Goal: Task Accomplishment & Management: Manage account settings

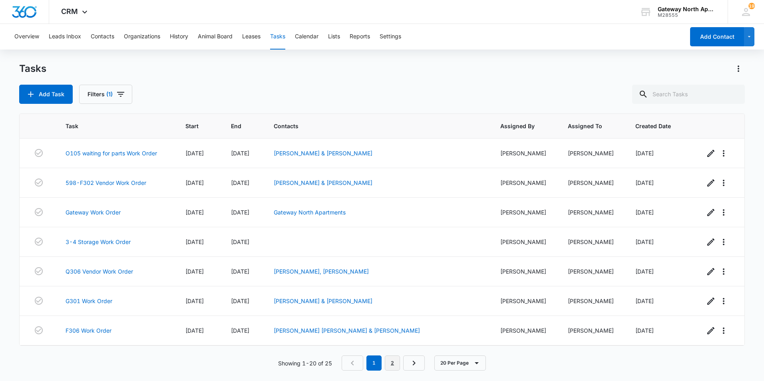
click at [390, 364] on link "2" at bounding box center [392, 363] width 15 height 15
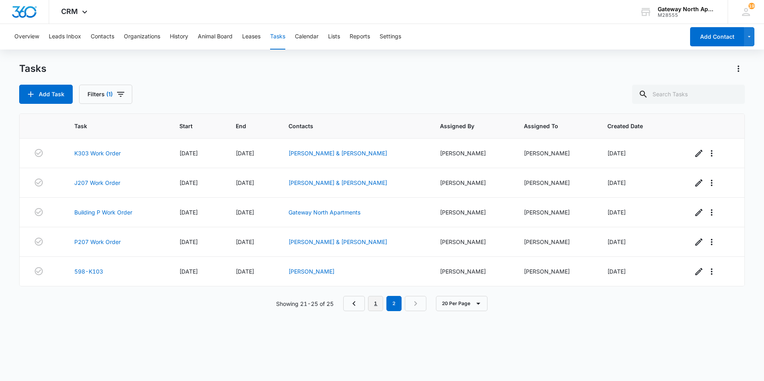
click at [377, 303] on link "1" at bounding box center [375, 303] width 15 height 15
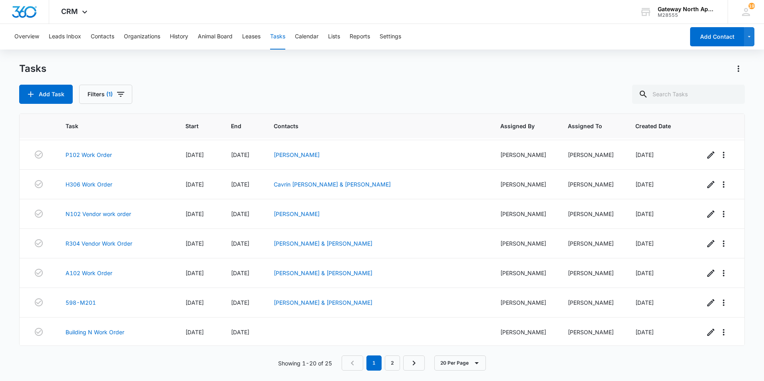
scroll to position [384, 0]
click at [107, 243] on link "R304 Vendor Work Order" at bounding box center [99, 242] width 67 height 8
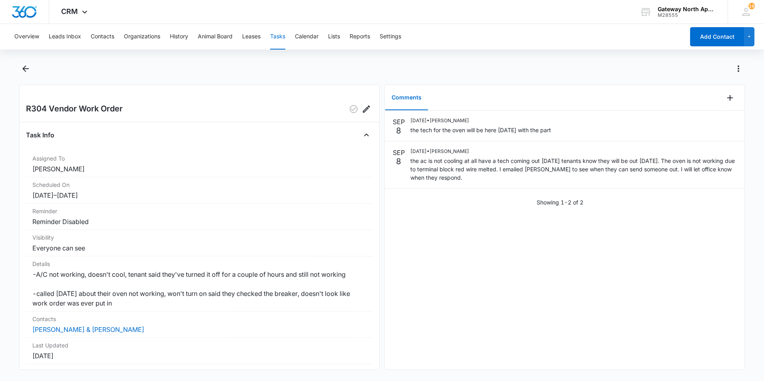
click at [416, 272] on div "SEP 8 09/08/2025 • Derek Stellway the tech for the oven will be here on thursda…" at bounding box center [565, 240] width 360 height 259
click at [726, 98] on icon "Add Comment" at bounding box center [730, 98] width 10 height 10
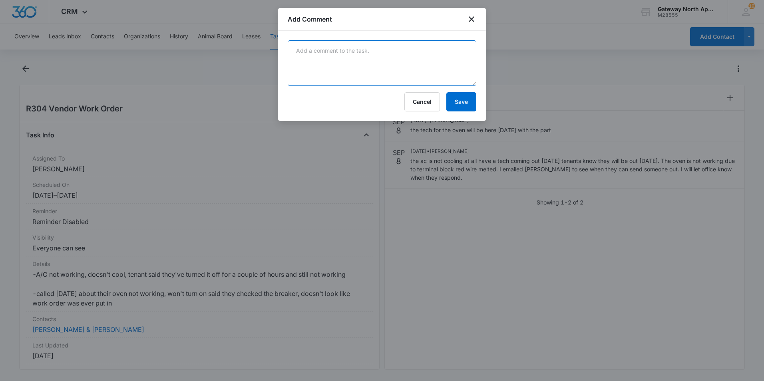
click at [327, 57] on textarea at bounding box center [382, 63] width 189 height 46
type textarea "evap coil has a leak in it they recharge it to get us by tell they get a coil in"
click at [461, 100] on button "Save" at bounding box center [461, 101] width 30 height 19
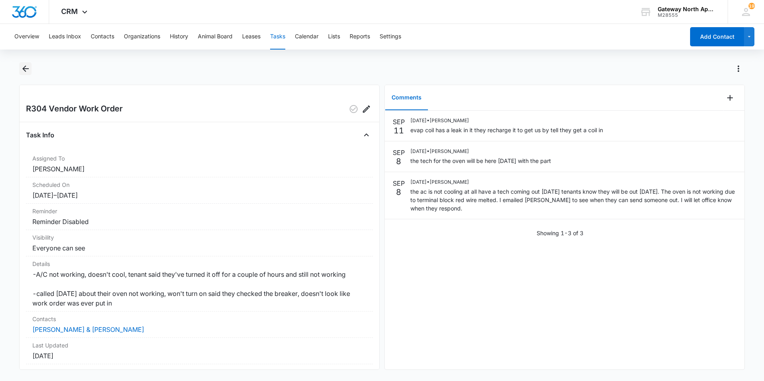
click at [27, 67] on icon "Back" at bounding box center [26, 69] width 10 height 10
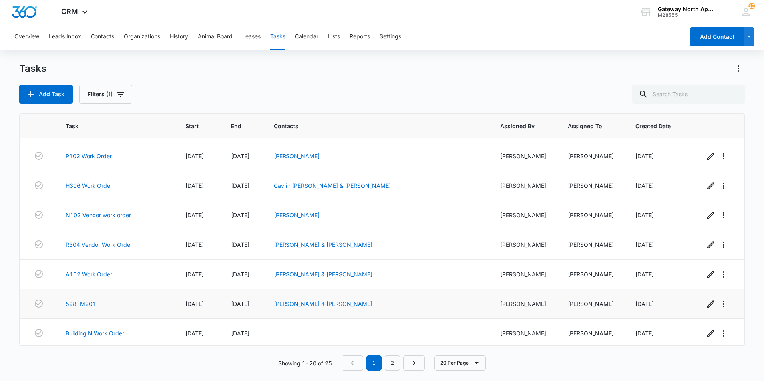
scroll to position [384, 0]
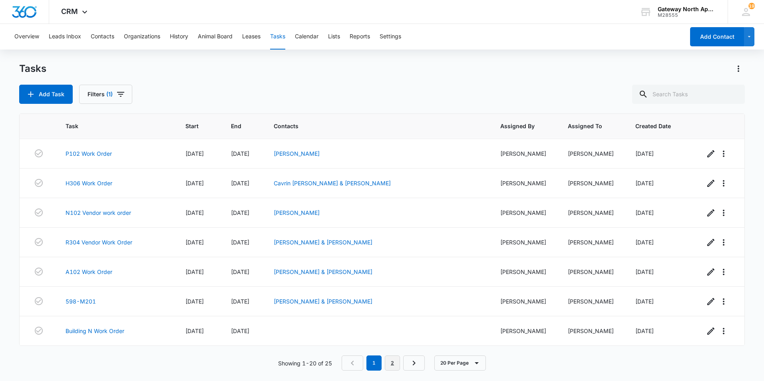
click at [390, 367] on link "2" at bounding box center [392, 363] width 15 height 15
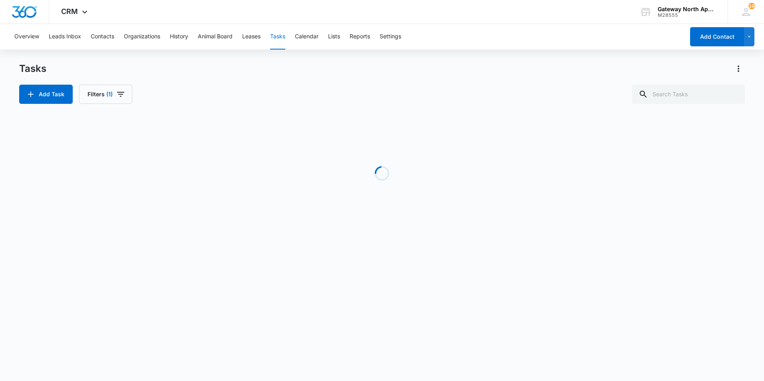
scroll to position [0, 0]
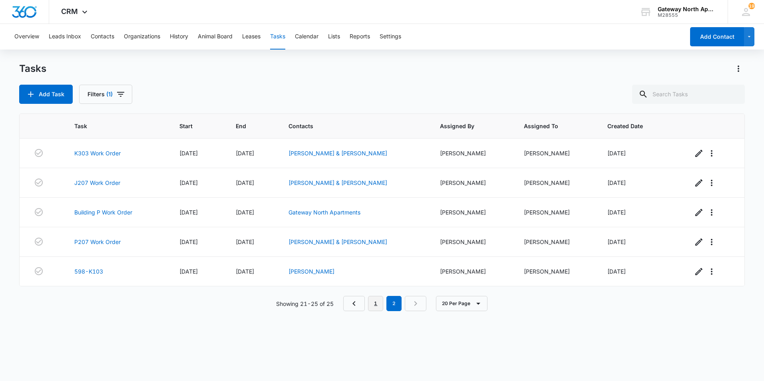
click at [369, 309] on link "1" at bounding box center [375, 303] width 15 height 15
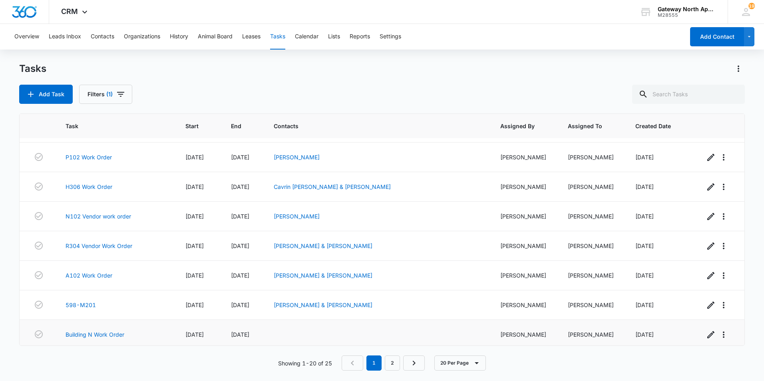
scroll to position [384, 0]
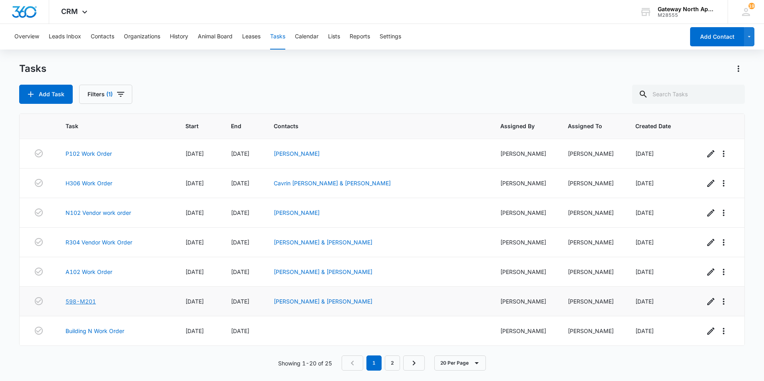
click at [93, 302] on link "598-M201" at bounding box center [81, 301] width 30 height 8
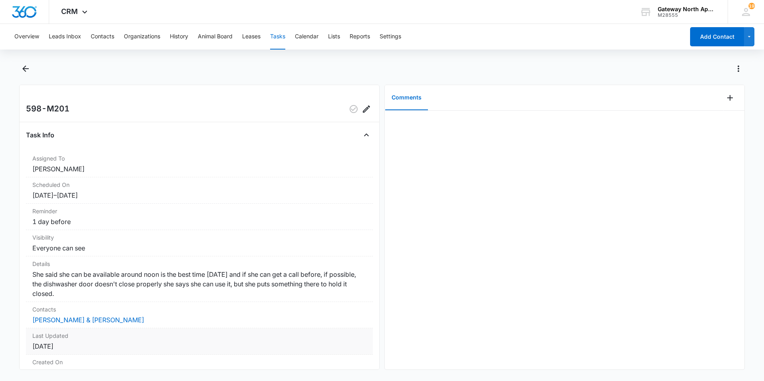
scroll to position [67, 0]
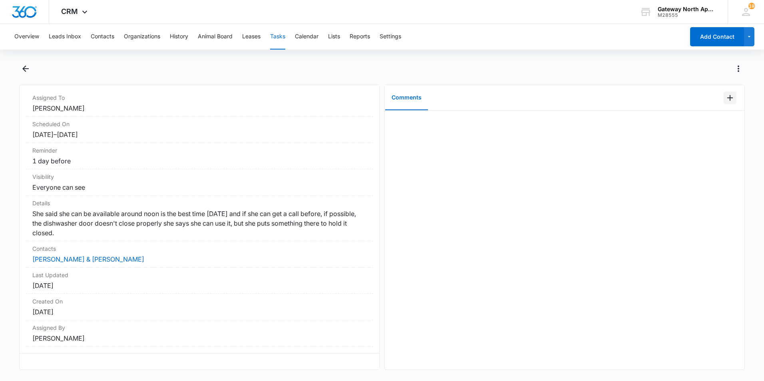
click at [725, 100] on icon "Add Comment" at bounding box center [730, 98] width 10 height 10
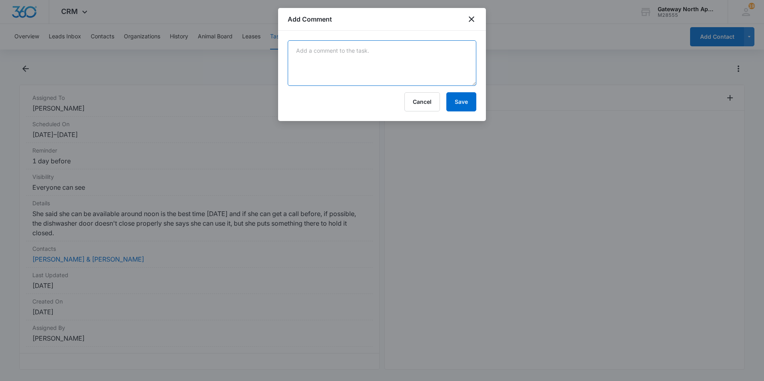
click at [333, 58] on textarea at bounding box center [382, 63] width 189 height 46
drag, startPoint x: 376, startPoint y: 161, endPoint x: 379, endPoint y: 154, distance: 7.9
click at [379, 154] on div at bounding box center [382, 190] width 764 height 381
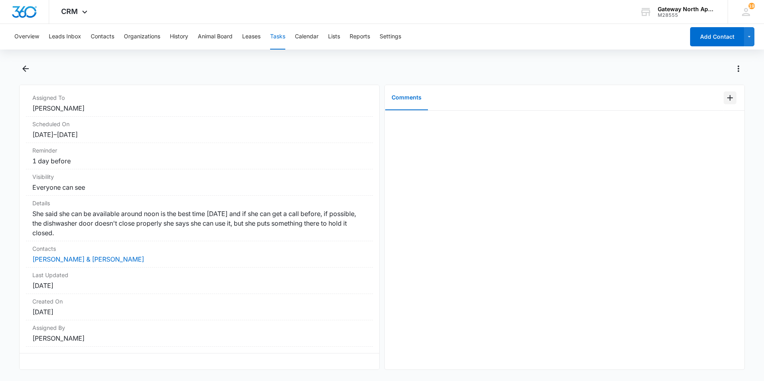
click at [727, 95] on icon "Add Comment" at bounding box center [730, 98] width 6 height 6
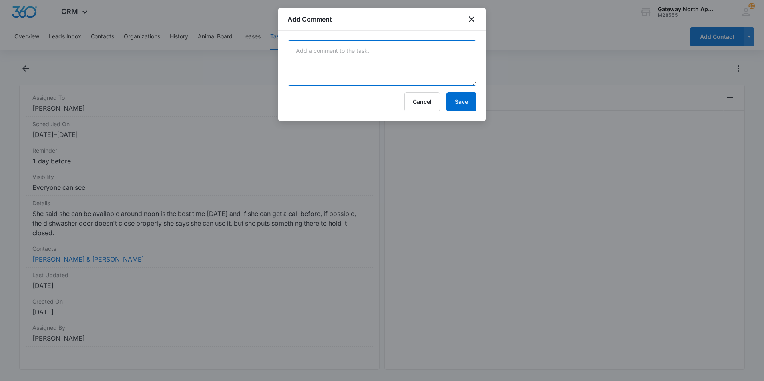
click at [323, 57] on textarea at bounding box center [382, 63] width 189 height 46
type textarea "called the tenant they did not put this in wrong unit."
click at [460, 104] on button "Save" at bounding box center [461, 101] width 30 height 19
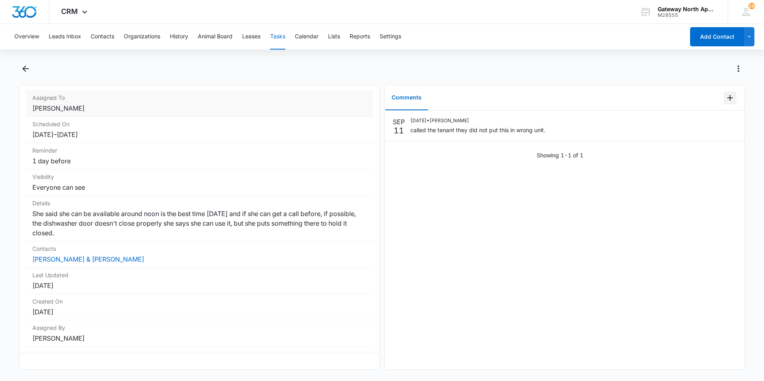
scroll to position [0, 0]
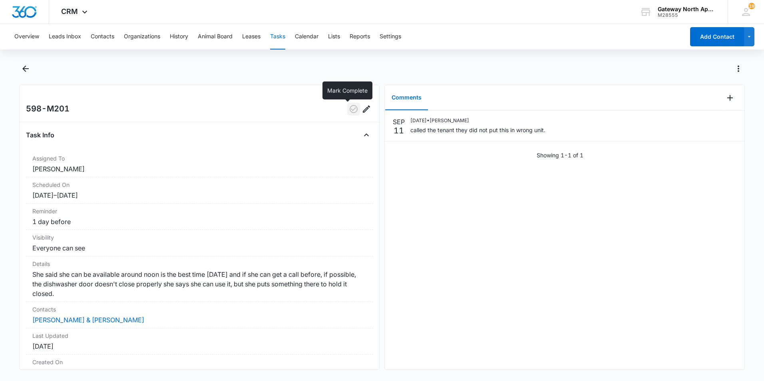
click at [349, 107] on icon "button" at bounding box center [354, 109] width 10 height 10
click at [24, 68] on icon "Back" at bounding box center [25, 69] width 6 height 6
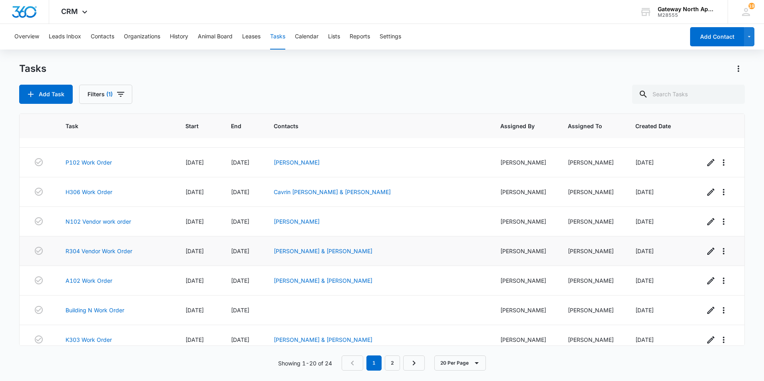
scroll to position [384, 0]
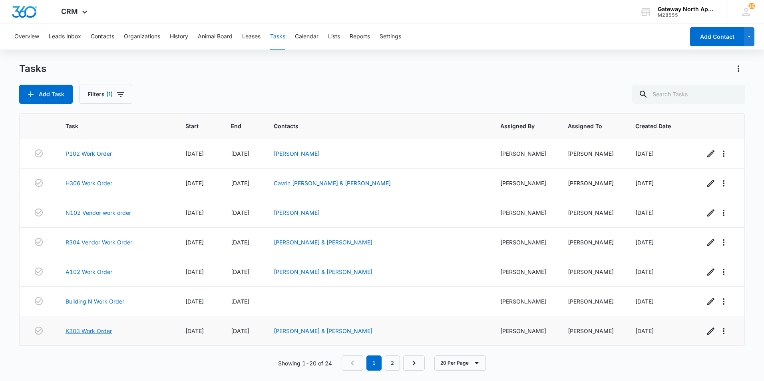
click at [92, 331] on link "K303 Work Order" at bounding box center [89, 331] width 46 height 8
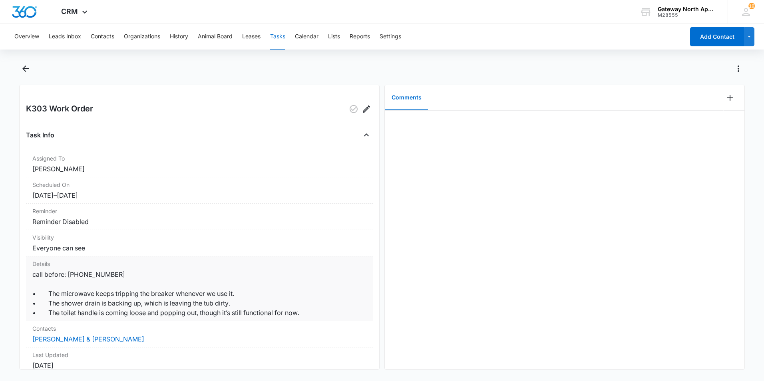
drag, startPoint x: 0, startPoint y: 0, endPoint x: 79, endPoint y: 322, distance: 331.2
click at [79, 318] on dd "call before: 307-871-3793 • The microwave keeps tripping the breaker whenever w…" at bounding box center [199, 294] width 334 height 48
click at [725, 98] on icon "Add Comment" at bounding box center [730, 98] width 10 height 10
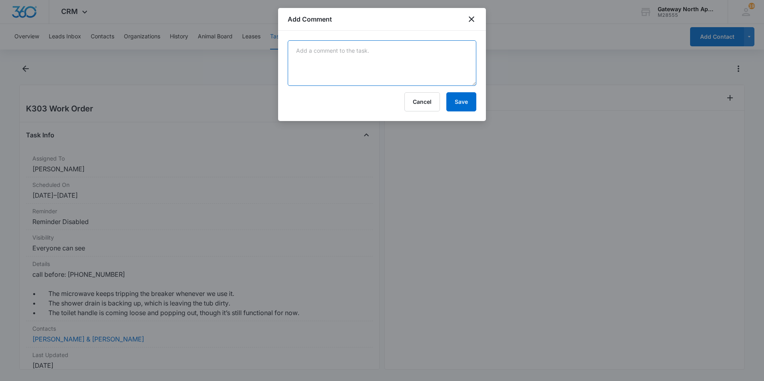
click at [320, 53] on textarea at bounding box center [382, 63] width 189 height 46
type textarea "replaced door switch kit microwave fix. unclogged tub and tighten nut on handle"
click at [461, 107] on button "Save" at bounding box center [461, 101] width 30 height 19
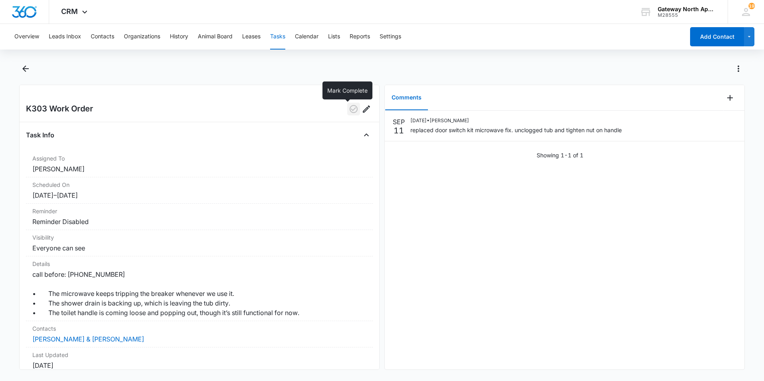
click at [349, 110] on icon "button" at bounding box center [354, 109] width 10 height 10
click at [24, 66] on icon "Back" at bounding box center [26, 69] width 10 height 10
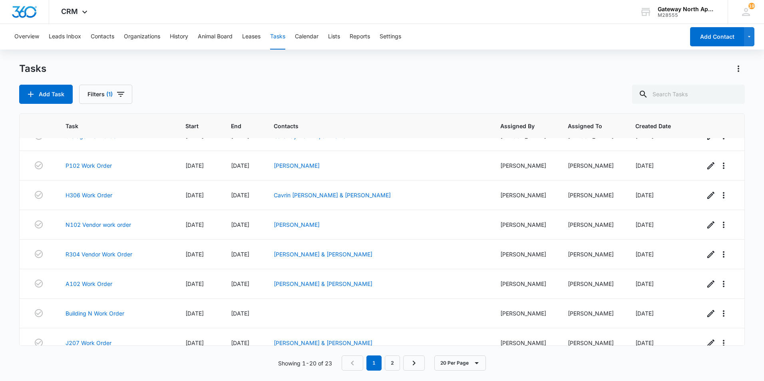
scroll to position [384, 0]
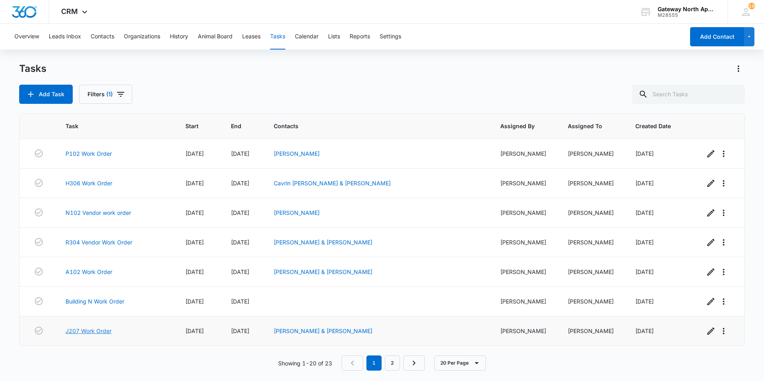
click at [105, 331] on link "J207 Work Order" at bounding box center [89, 331] width 46 height 8
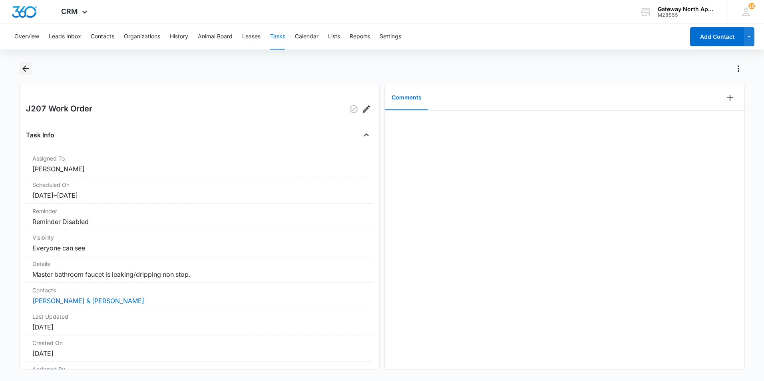
click at [21, 67] on icon "Back" at bounding box center [26, 69] width 10 height 10
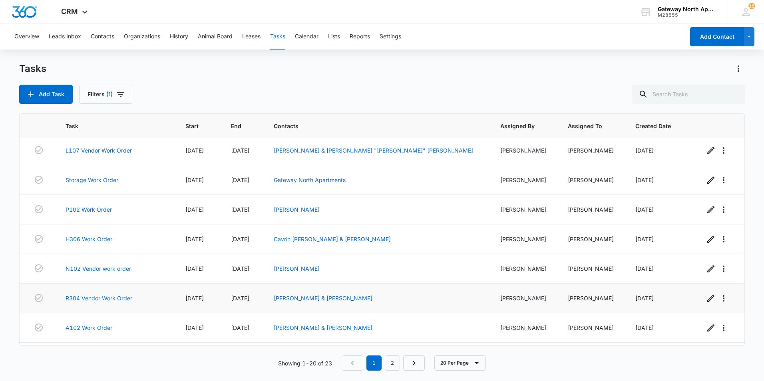
scroll to position [384, 0]
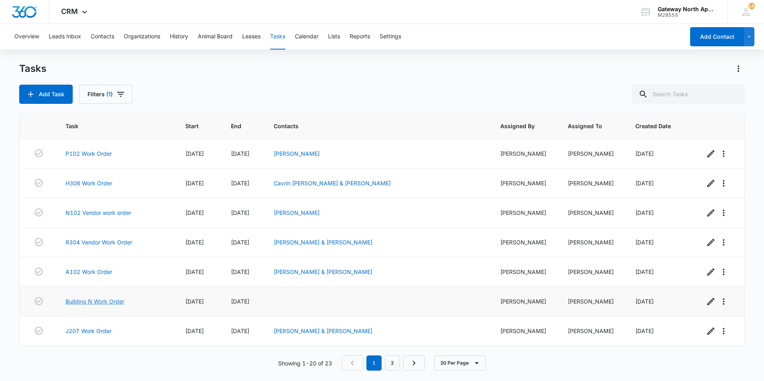
click at [110, 302] on link "Building N Work Order" at bounding box center [95, 301] width 59 height 8
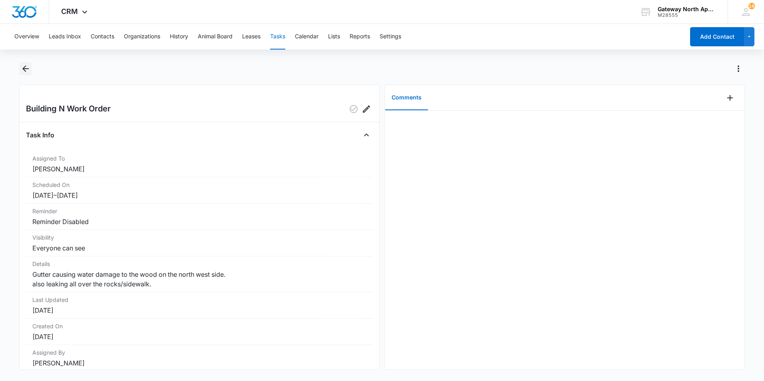
click at [23, 73] on icon "Back" at bounding box center [26, 69] width 10 height 10
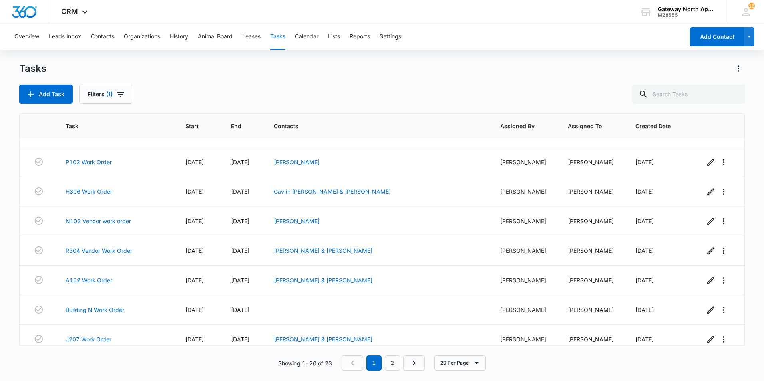
scroll to position [384, 0]
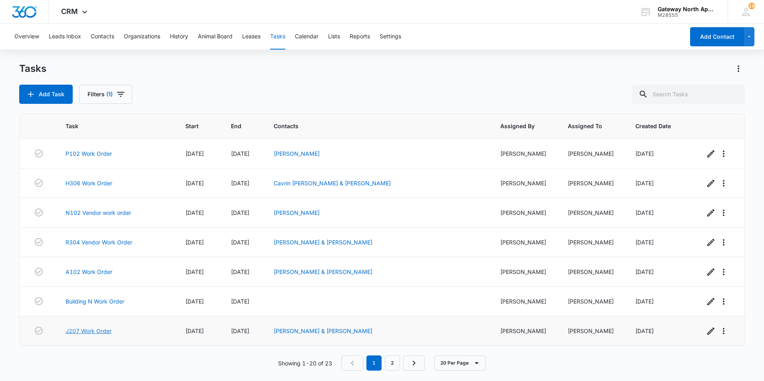
click at [106, 332] on link "J207 Work Order" at bounding box center [89, 331] width 46 height 8
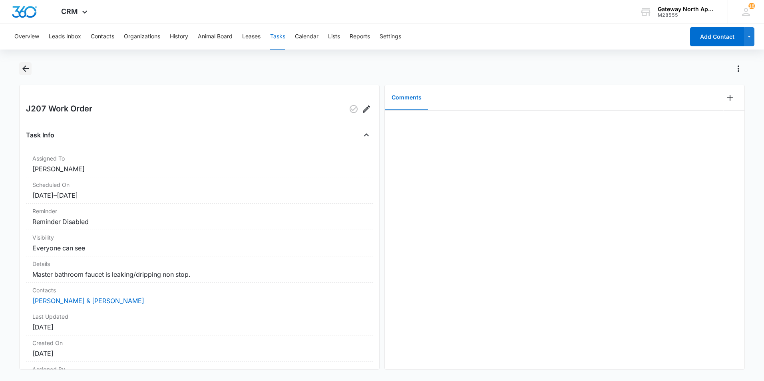
click at [28, 68] on icon "Back" at bounding box center [26, 69] width 10 height 10
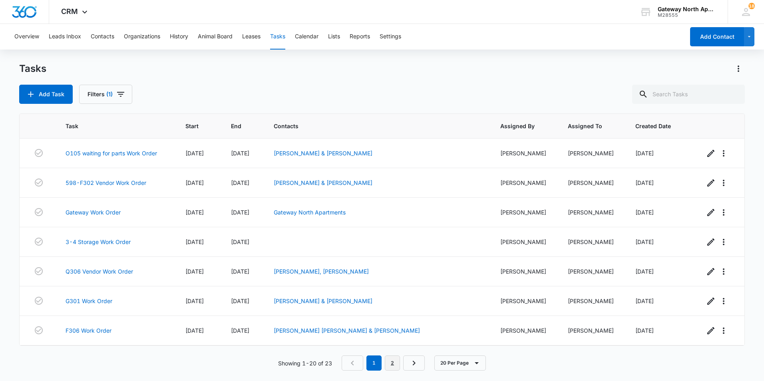
click at [395, 362] on link "2" at bounding box center [392, 363] width 15 height 15
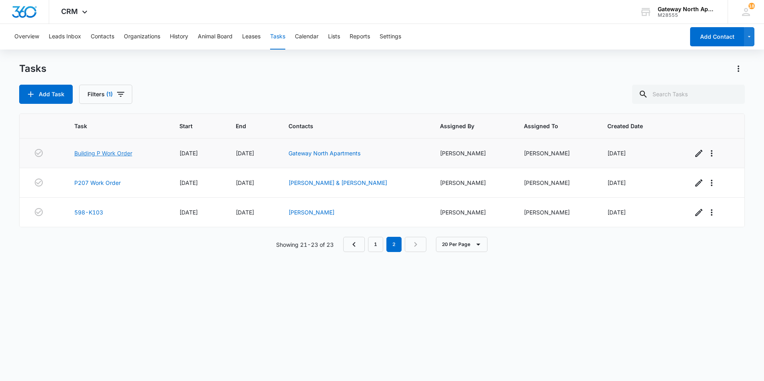
click at [107, 153] on link "Building P Work Order" at bounding box center [103, 153] width 58 height 8
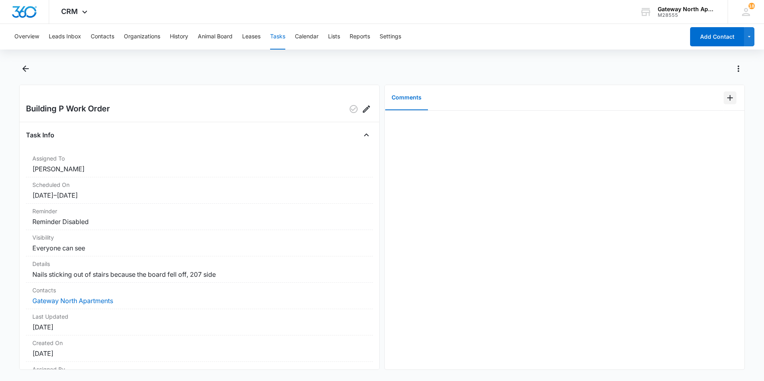
click at [727, 98] on icon "Add Comment" at bounding box center [730, 98] width 6 height 6
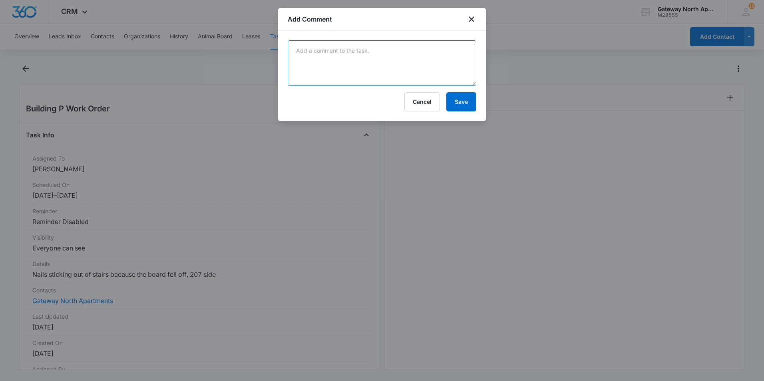
click at [392, 61] on textarea at bounding box center [382, 63] width 189 height 46
type textarea "hammered in nails"
click at [467, 101] on button "Save" at bounding box center [461, 101] width 30 height 19
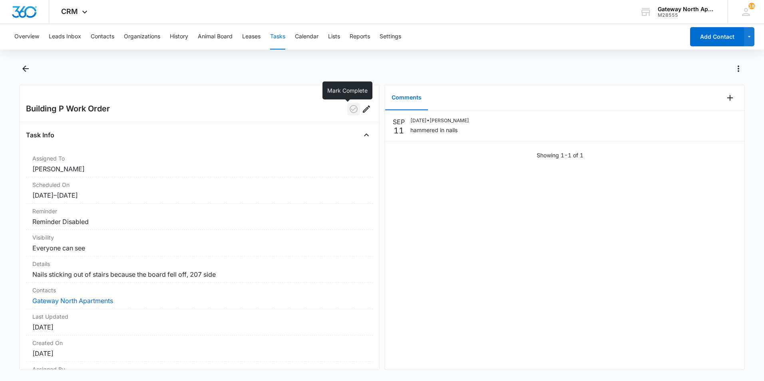
click at [349, 108] on icon "button" at bounding box center [354, 109] width 10 height 10
drag, startPoint x: 341, startPoint y: 123, endPoint x: 314, endPoint y: 107, distance: 31.1
click at [314, 107] on div "Building P Work Order" at bounding box center [199, 109] width 347 height 13
click at [286, 103] on div "Building P Work Order" at bounding box center [199, 109] width 347 height 13
click at [27, 67] on icon "Back" at bounding box center [26, 69] width 10 height 10
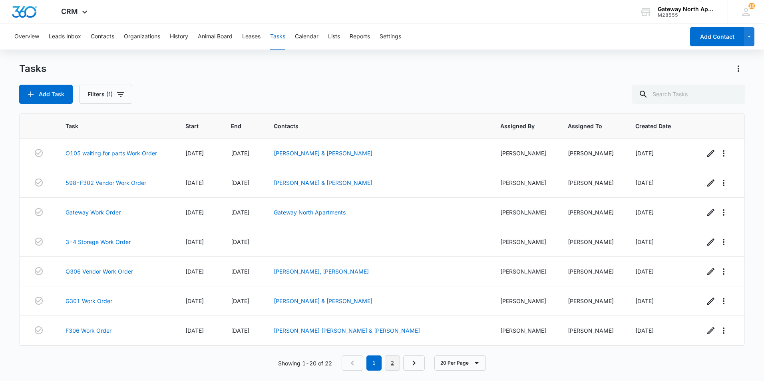
click at [394, 360] on link "2" at bounding box center [392, 363] width 15 height 15
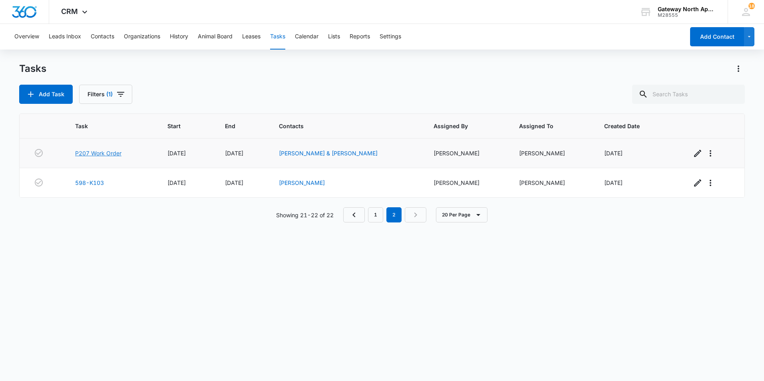
click at [103, 153] on link "P207 Work Order" at bounding box center [98, 153] width 46 height 8
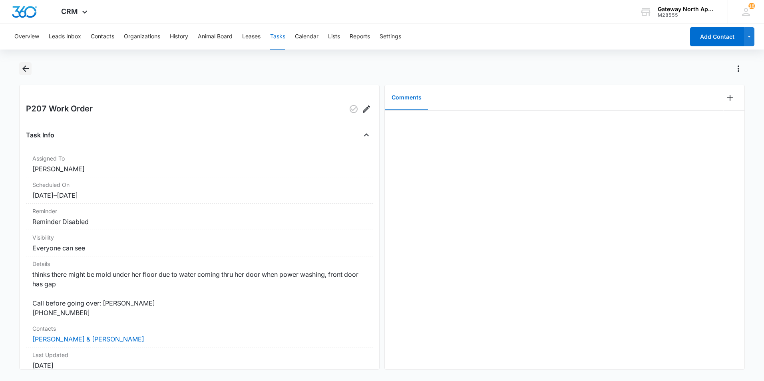
click at [25, 66] on icon "Back" at bounding box center [26, 69] width 10 height 10
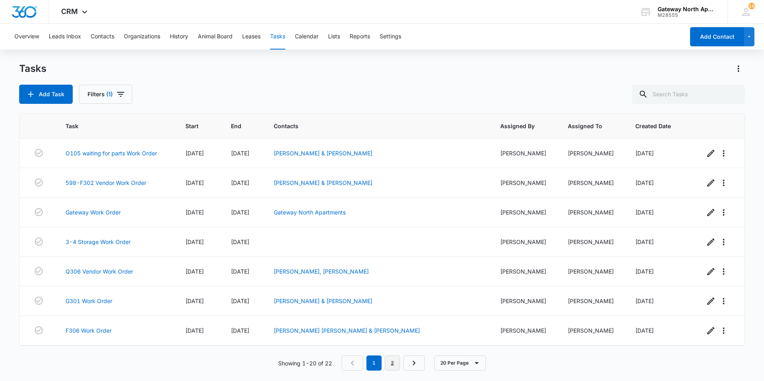
click at [392, 361] on link "2" at bounding box center [392, 363] width 15 height 15
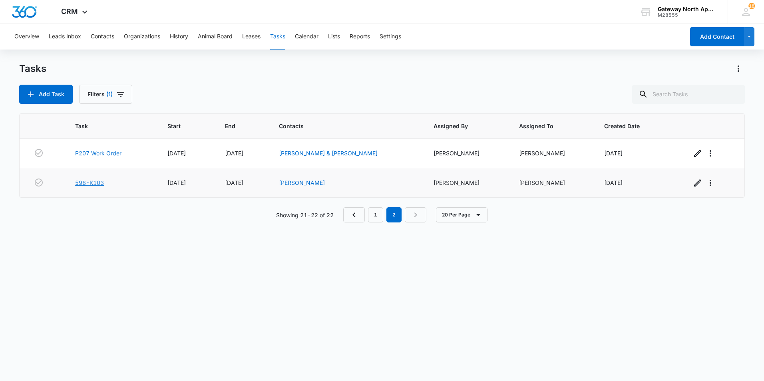
click at [98, 183] on link "598-K103" at bounding box center [89, 183] width 29 height 8
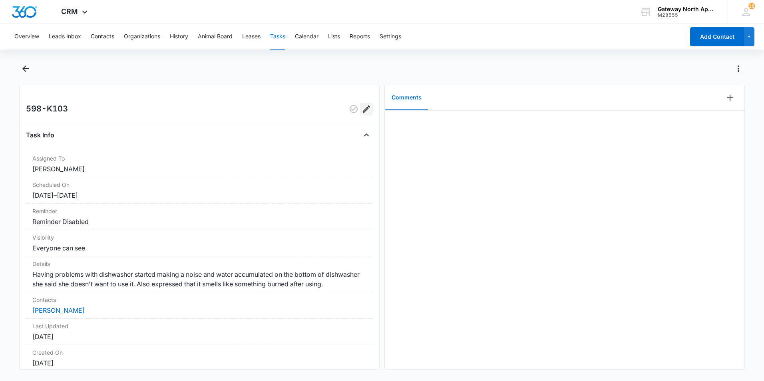
click at [363, 111] on icon "Edit" at bounding box center [366, 108] width 7 height 7
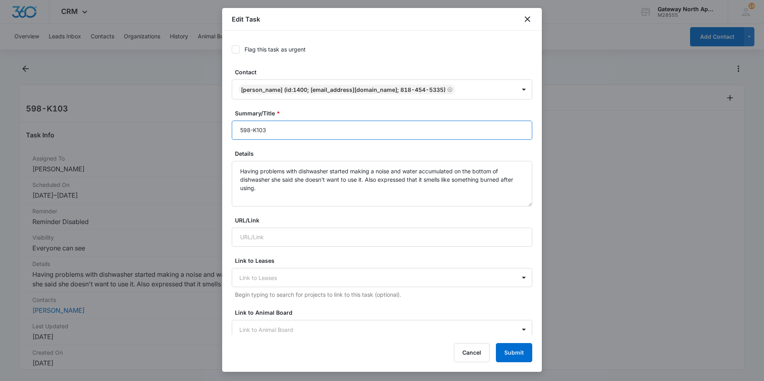
drag, startPoint x: 252, startPoint y: 129, endPoint x: 148, endPoint y: 114, distance: 104.5
click at [169, 114] on body "CRM Apps Reputation Websites Forms CRM Email Social Content Ads Intelligence Fi…" at bounding box center [382, 190] width 764 height 381
type input "K103 work order"
click at [518, 356] on button "Submit" at bounding box center [514, 352] width 36 height 19
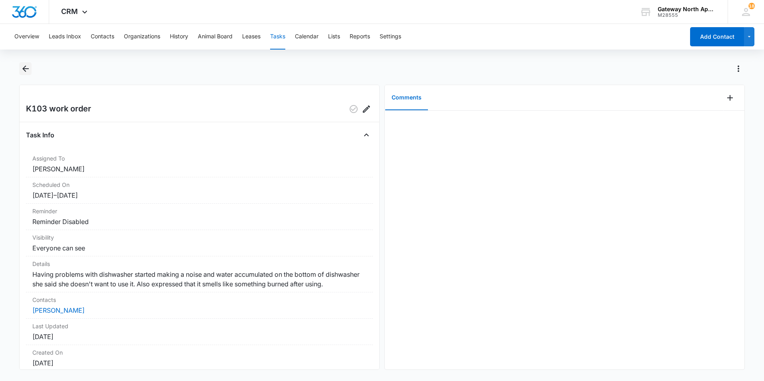
click at [30, 73] on button "Back" at bounding box center [25, 68] width 12 height 13
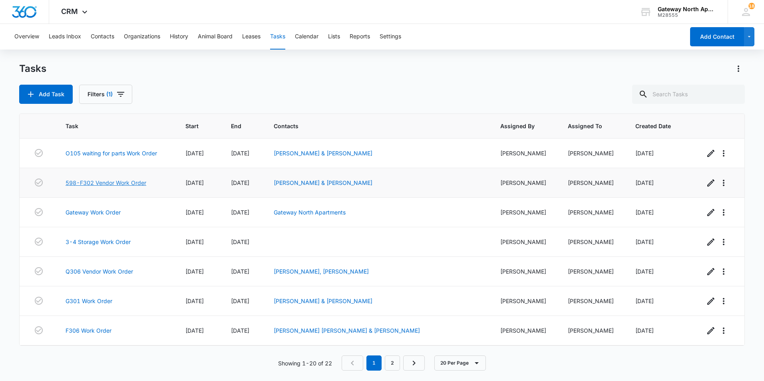
click at [120, 182] on link "598-F302 Vendor Work Order" at bounding box center [106, 183] width 81 height 8
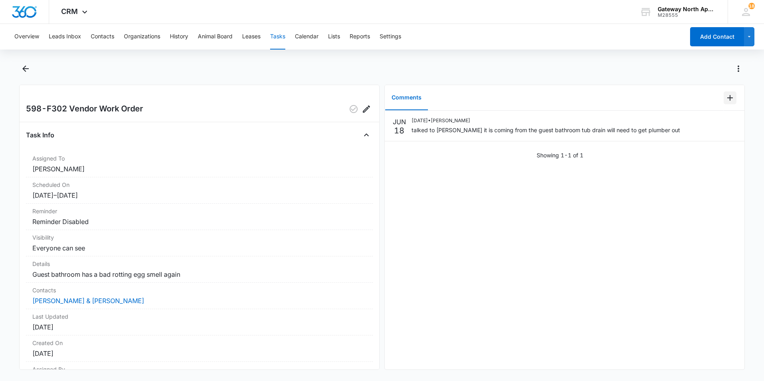
click at [725, 96] on icon "Add Comment" at bounding box center [730, 98] width 10 height 10
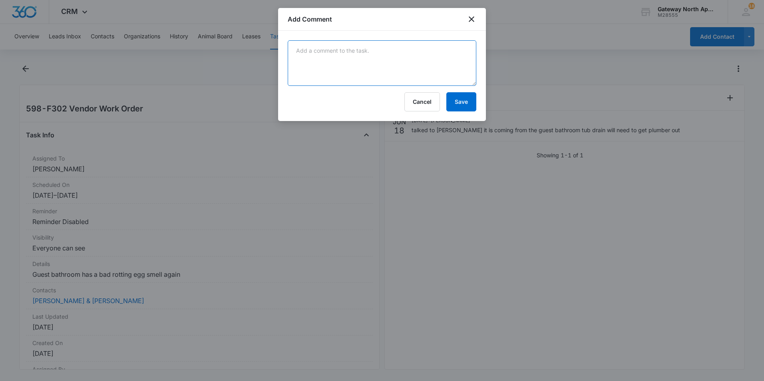
click at [367, 66] on textarea at bounding box center [382, 63] width 189 height 46
click at [450, 50] on textarea "the plumber thinks it is just the drain is too far from the" at bounding box center [382, 63] width 189 height 46
click at [328, 62] on textarea "the plumber thinks it is just the drain is too far from the sturdier vent told" at bounding box center [382, 63] width 189 height 46
type textarea "the plumber thinks it is just the drain is too far from the sturdier vent. He t…"
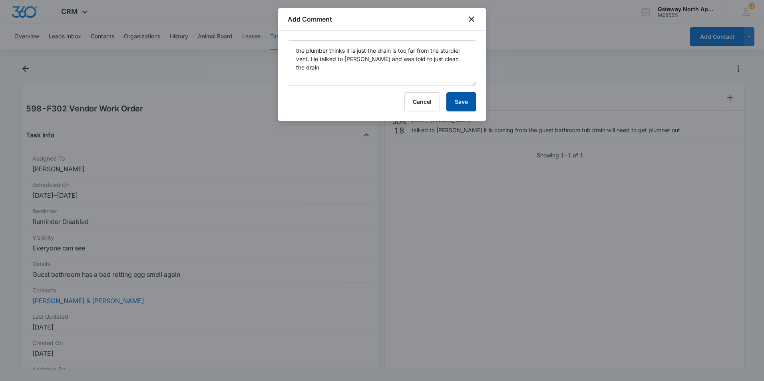
click at [461, 103] on button "Save" at bounding box center [461, 101] width 30 height 19
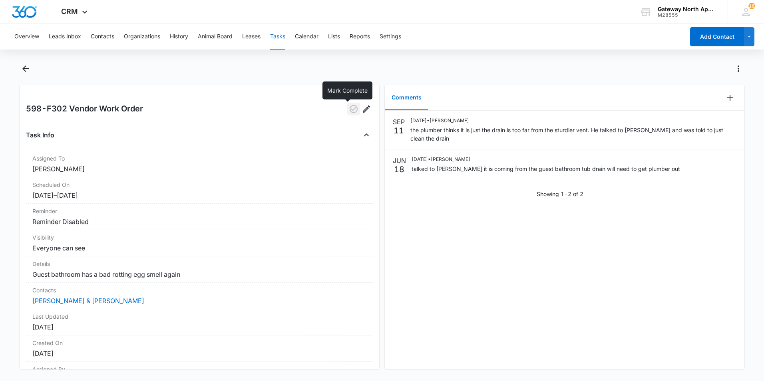
click at [351, 109] on icon "button" at bounding box center [354, 109] width 8 height 8
click at [22, 68] on icon "Back" at bounding box center [26, 69] width 10 height 10
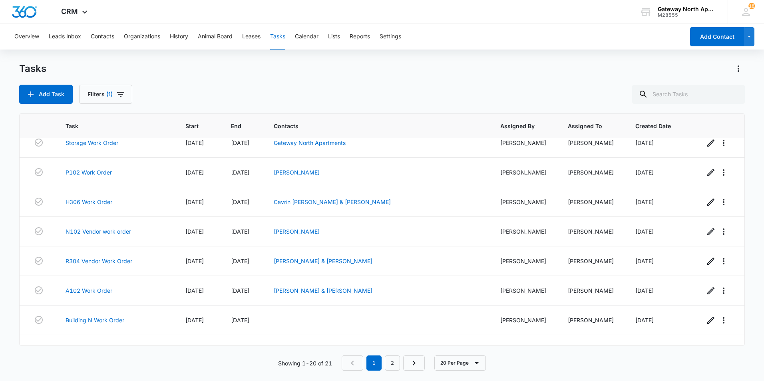
scroll to position [384, 0]
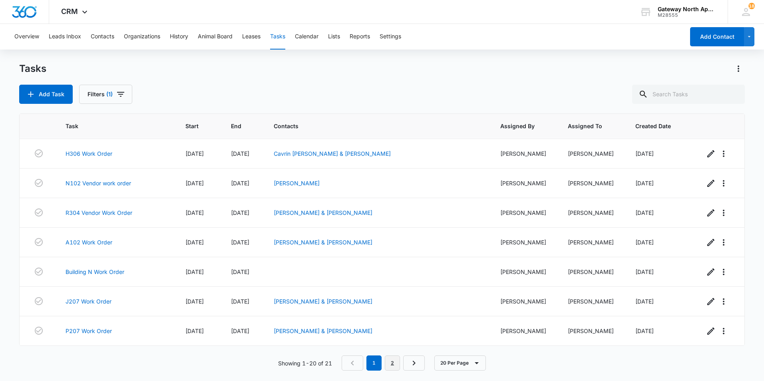
click at [392, 364] on link "2" at bounding box center [392, 363] width 15 height 15
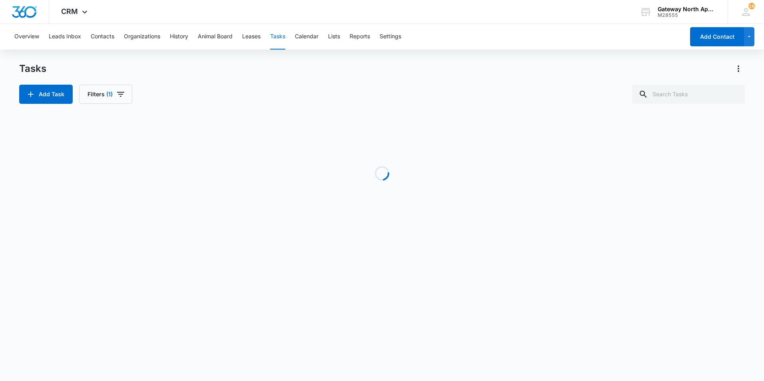
scroll to position [0, 0]
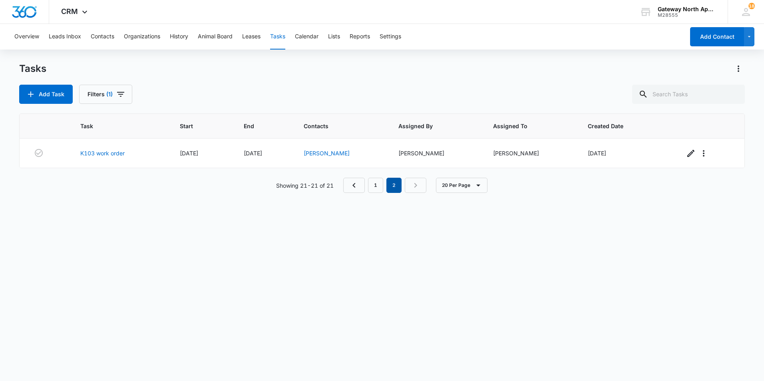
click at [391, 185] on em "2" at bounding box center [393, 185] width 15 height 15
click at [379, 190] on link "1" at bounding box center [375, 185] width 15 height 15
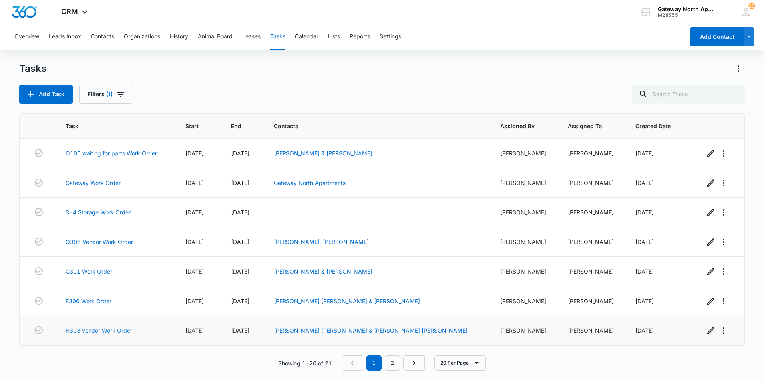
click at [112, 332] on link "H303 vendor Work Order" at bounding box center [99, 330] width 67 height 8
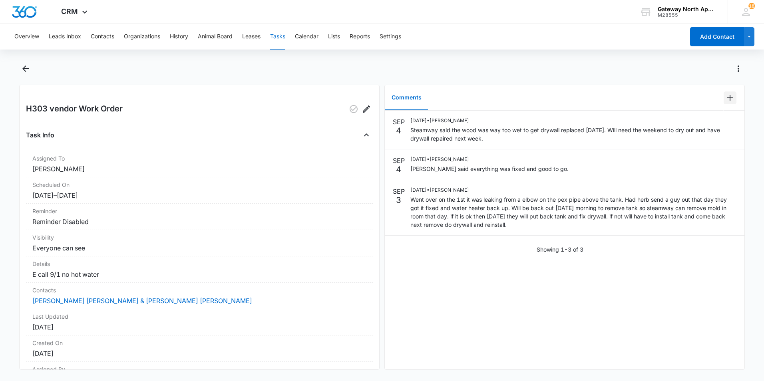
click at [725, 100] on icon "Add Comment" at bounding box center [730, 98] width 10 height 10
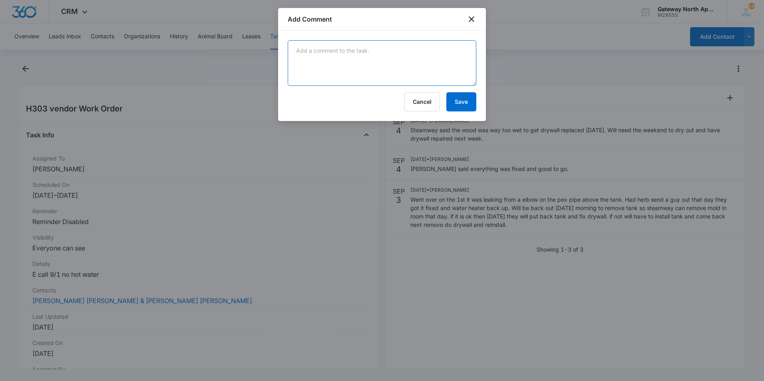
click at [401, 76] on textarea at bounding box center [382, 63] width 189 height 46
drag, startPoint x: 401, startPoint y: 76, endPoint x: 408, endPoint y: 59, distance: 18.3
click at [408, 59] on textarea "the plumber came back fix drywall on the 7th" at bounding box center [382, 63] width 189 height 46
type textarea "the plumber came back fix drywall on the 7th"
click at [461, 96] on button "Save" at bounding box center [461, 101] width 30 height 19
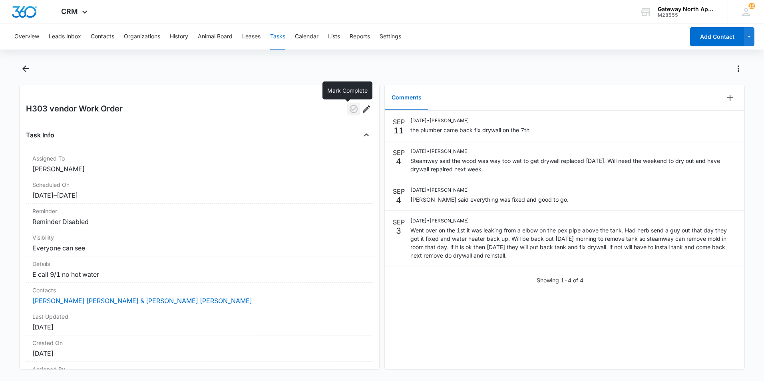
click at [349, 108] on icon "button" at bounding box center [354, 109] width 10 height 10
click at [22, 69] on icon "Back" at bounding box center [26, 69] width 10 height 10
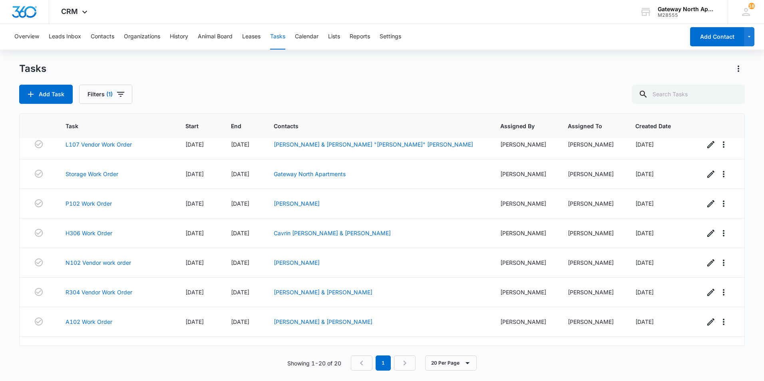
scroll to position [280, 0]
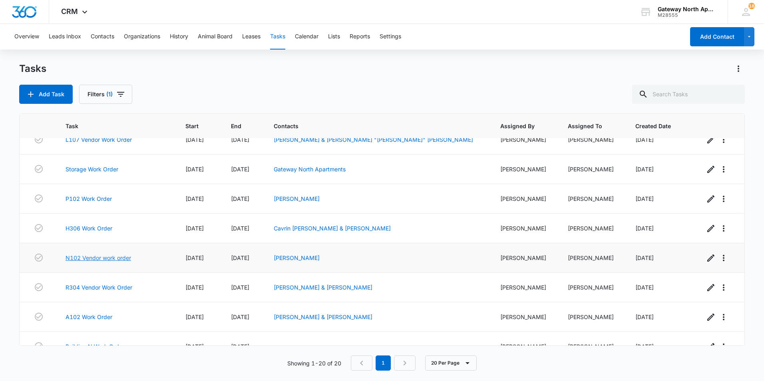
click at [113, 257] on link "N102 Vendor work order" at bounding box center [99, 258] width 66 height 8
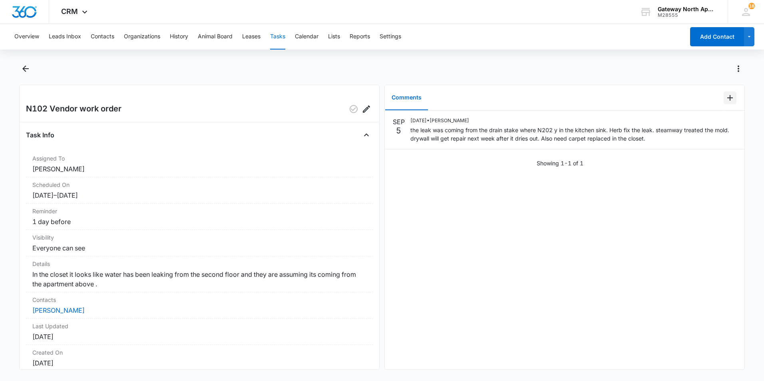
click at [727, 99] on icon "Add Comment" at bounding box center [730, 98] width 6 height 6
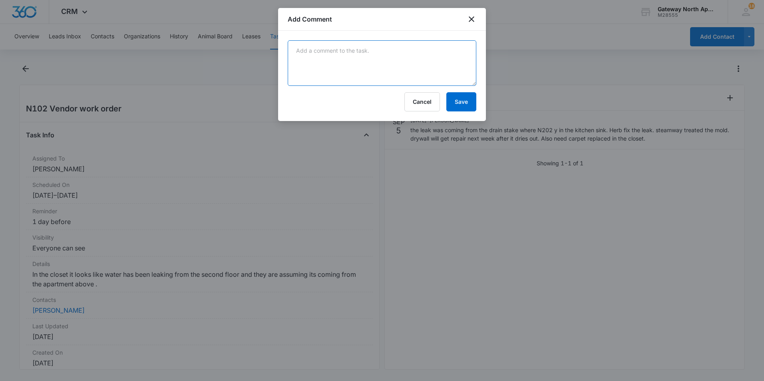
click at [339, 69] on textarea at bounding box center [382, 63] width 189 height 46
type textarea "drywall was fix on the 7th"
click at [461, 101] on button "Save" at bounding box center [461, 101] width 30 height 19
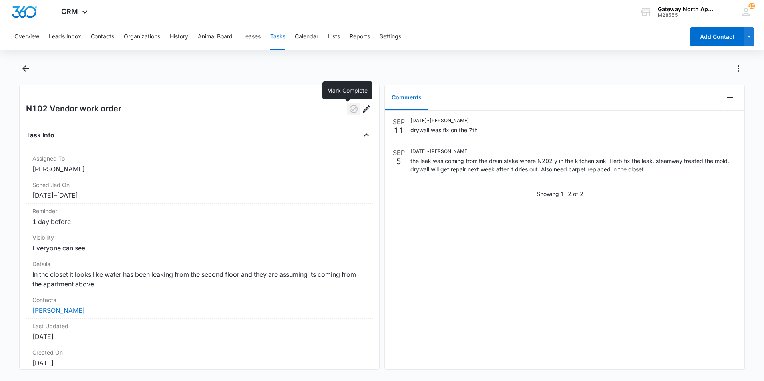
click at [350, 109] on icon "button" at bounding box center [354, 109] width 10 height 10
click at [275, 38] on button "Tasks" at bounding box center [277, 37] width 15 height 26
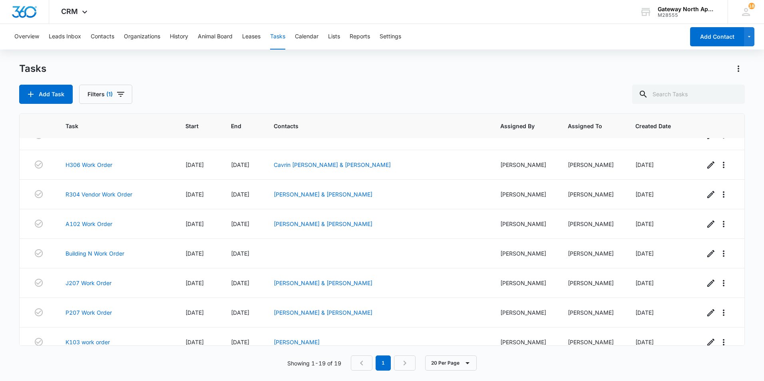
scroll to position [354, 0]
